Goal: Find specific page/section: Find specific page/section

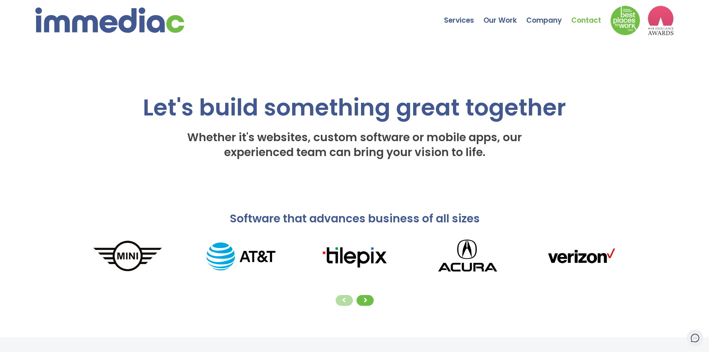
click at [589, 20] on link "Contact" at bounding box center [591, 15] width 39 height 26
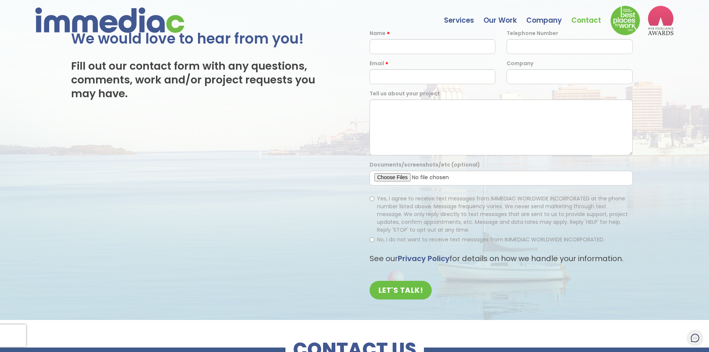
scroll to position [114, 0]
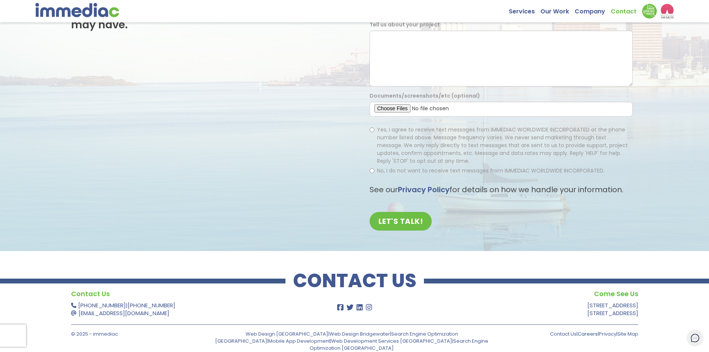
click at [579, 332] on link "Careers" at bounding box center [588, 333] width 20 height 7
